Goal: Information Seeking & Learning: Learn about a topic

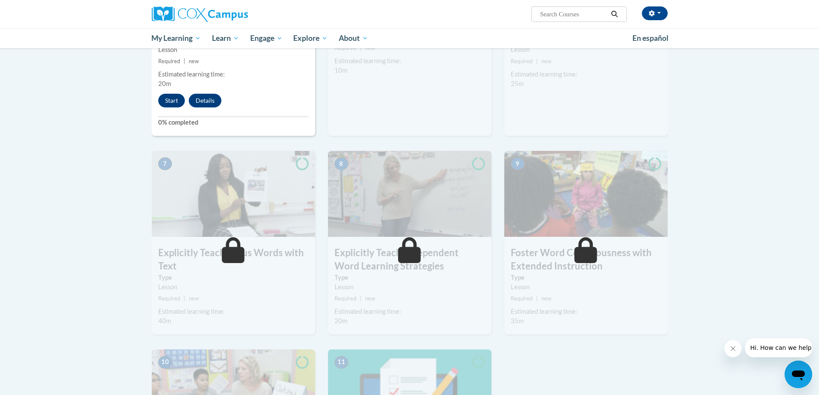
scroll to position [430, 0]
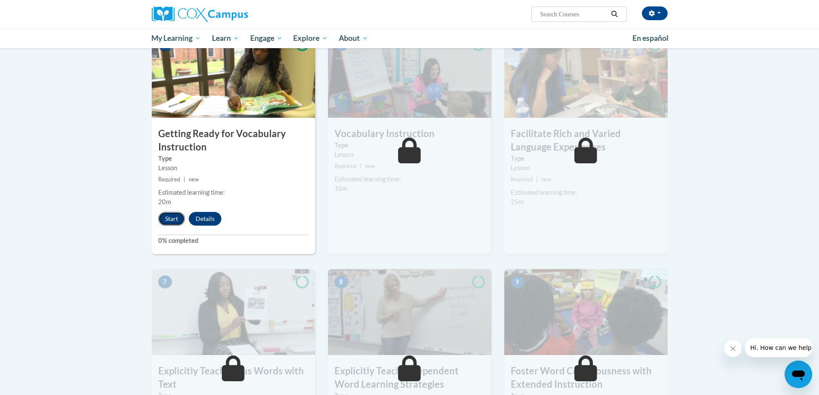
click at [163, 220] on button "Start" at bounding box center [171, 219] width 27 height 14
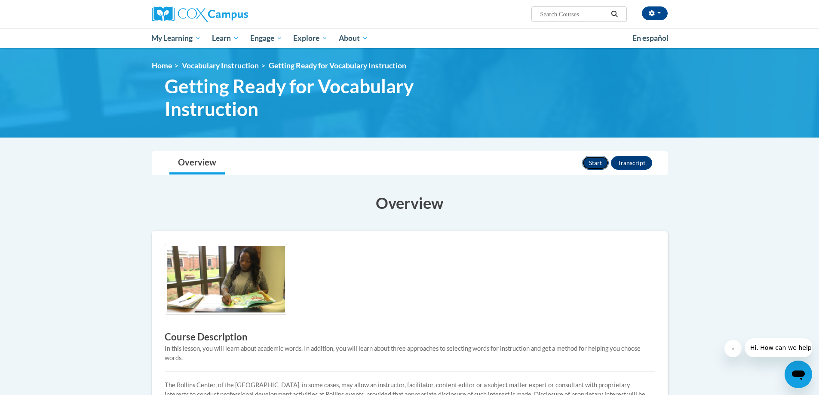
click at [589, 162] on button "Start" at bounding box center [595, 163] width 27 height 14
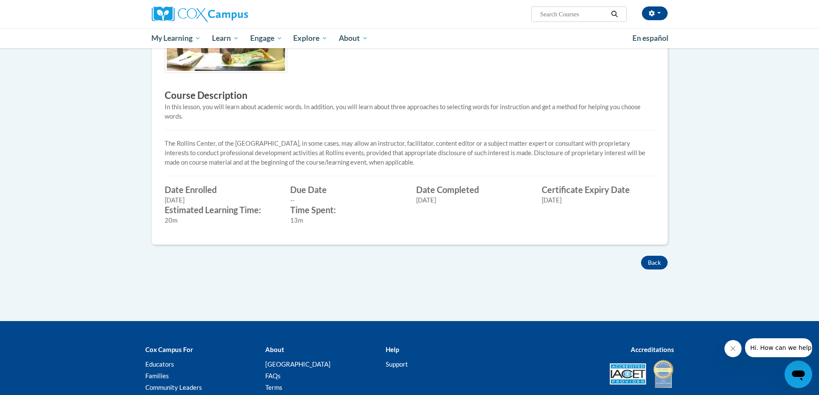
scroll to position [309, 0]
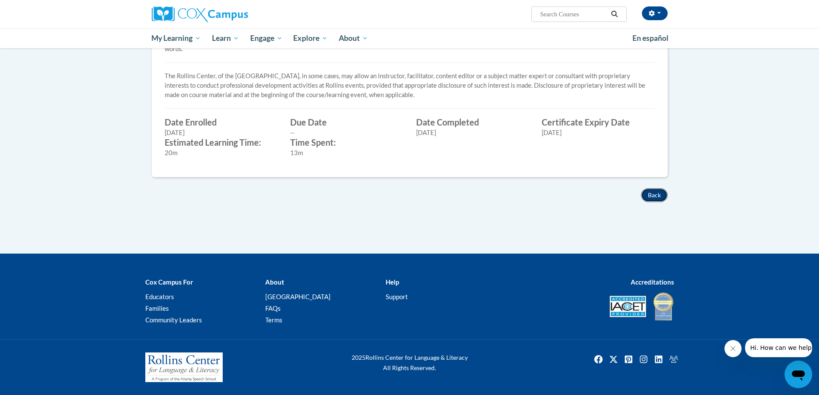
click at [650, 197] on button "Back" at bounding box center [654, 195] width 27 height 14
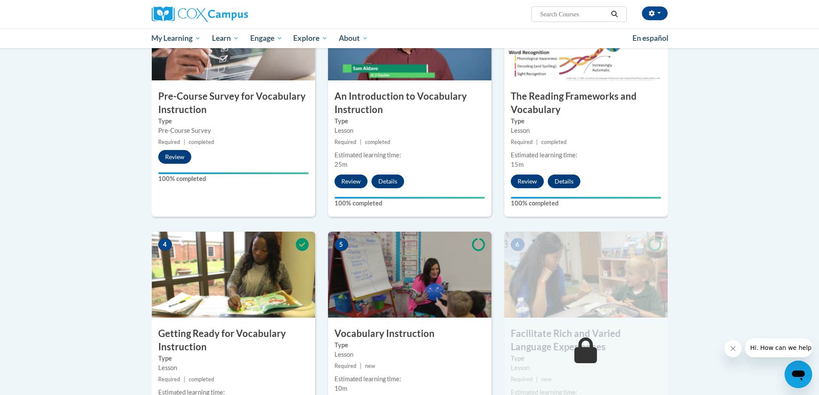
scroll to position [370, 0]
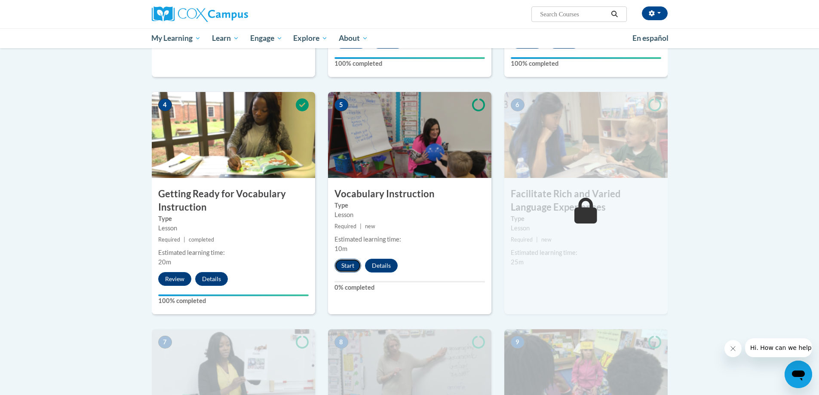
click at [346, 263] on button "Start" at bounding box center [347, 266] width 27 height 14
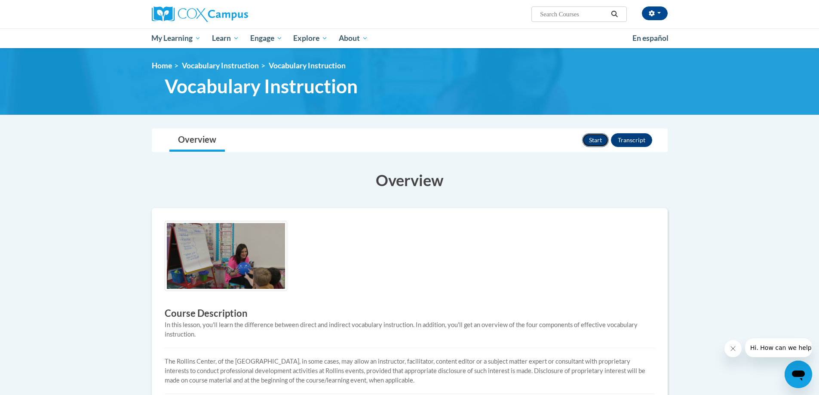
click at [586, 138] on button "Start" at bounding box center [595, 140] width 27 height 14
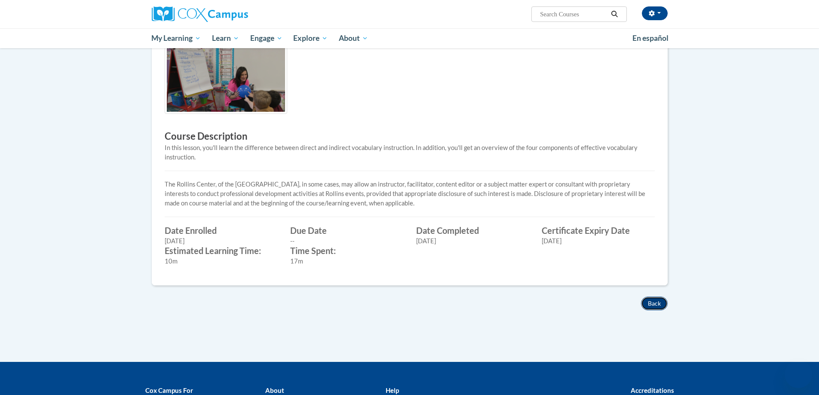
click at [647, 300] on button "Back" at bounding box center [654, 304] width 27 height 14
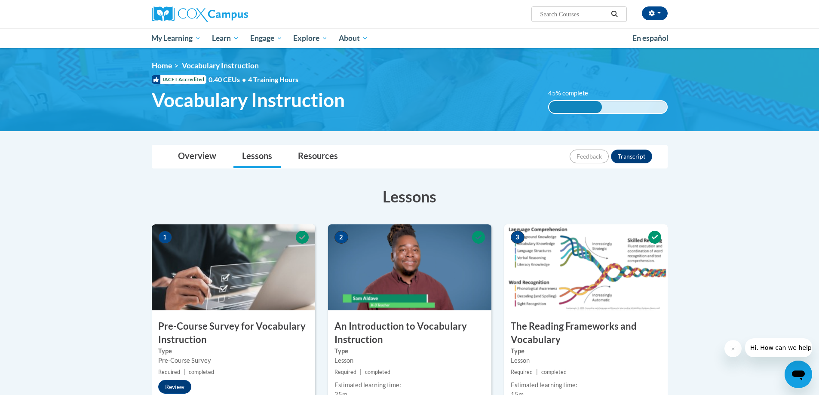
click at [662, 5] on div "Michaelen Hyde (Eastern Daylight Time GMT-0400 ) My Profile Inbox My Transcript…" at bounding box center [498, 11] width 352 height 22
click at [659, 11] on button "button" at bounding box center [655, 13] width 26 height 14
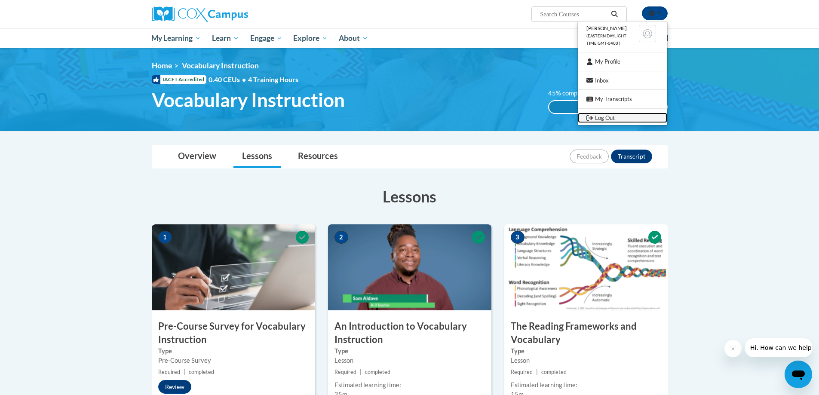
click at [628, 116] on link "Log Out" at bounding box center [622, 118] width 89 height 11
